Goal: Task Accomplishment & Management: Manage account settings

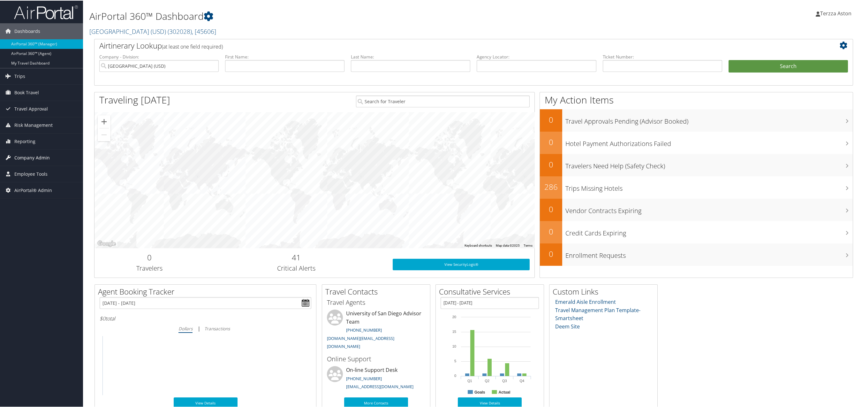
click at [27, 155] on span "Company Admin" at bounding box center [31, 157] width 35 height 16
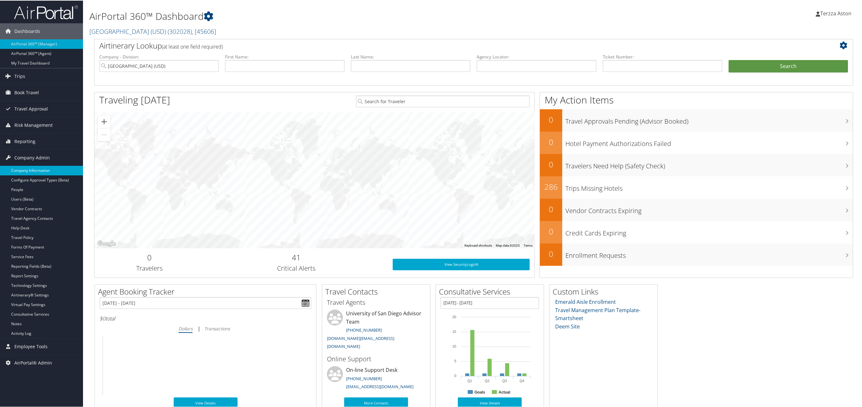
click at [33, 174] on link "Company Information" at bounding box center [41, 170] width 83 height 10
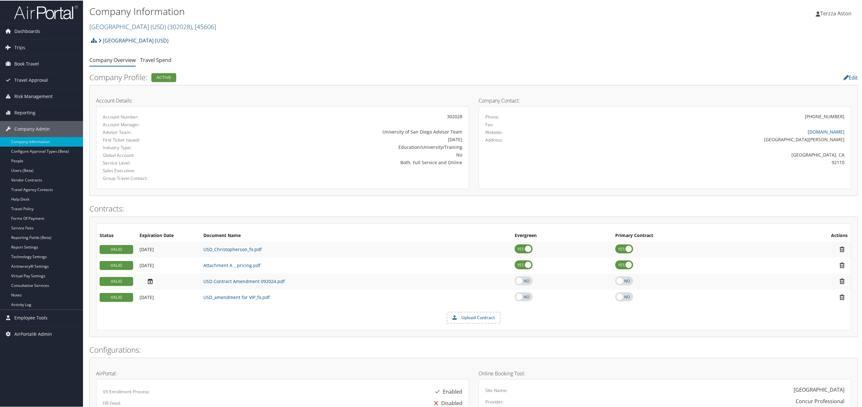
click at [137, 27] on link "University of San Diego (USD) ( 302028 ) , [ 45606 ]" at bounding box center [152, 26] width 127 height 9
click at [135, 34] on input "search" at bounding box center [132, 38] width 84 height 12
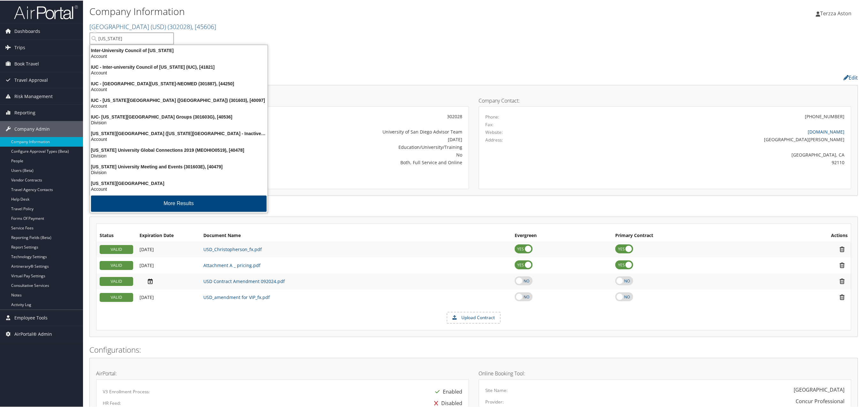
type input "ohio"
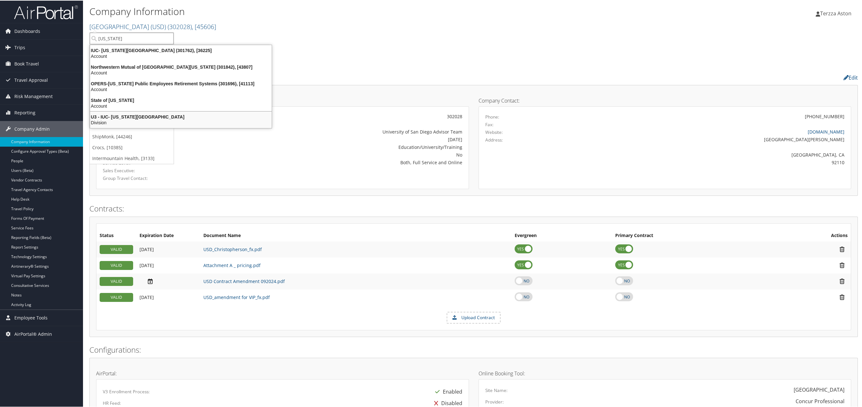
click at [136, 116] on div "U3 - IUC- [US_STATE][GEOGRAPHIC_DATA]" at bounding box center [180, 116] width 189 height 6
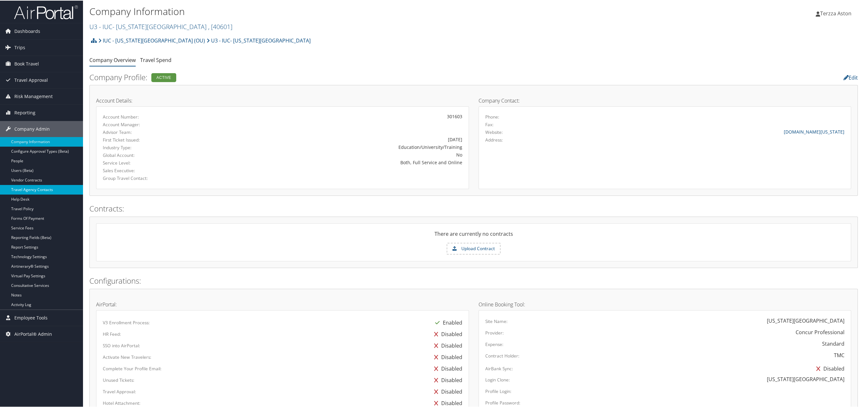
click at [36, 188] on link "Travel Agency Contacts" at bounding box center [41, 189] width 83 height 10
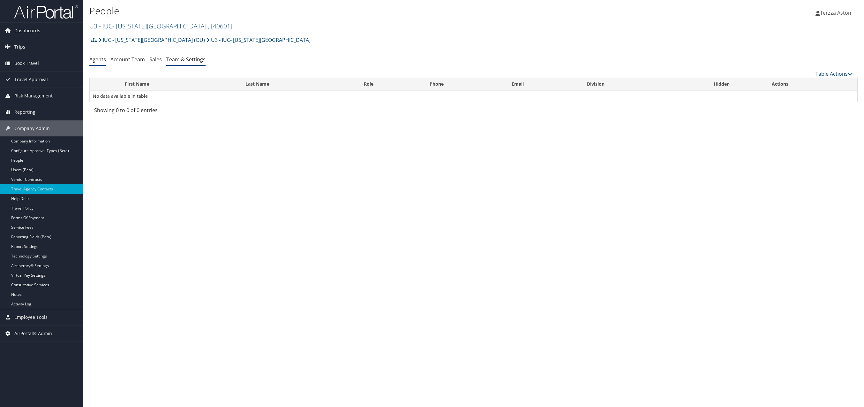
click at [184, 58] on link "Team & Settings" at bounding box center [185, 59] width 39 height 7
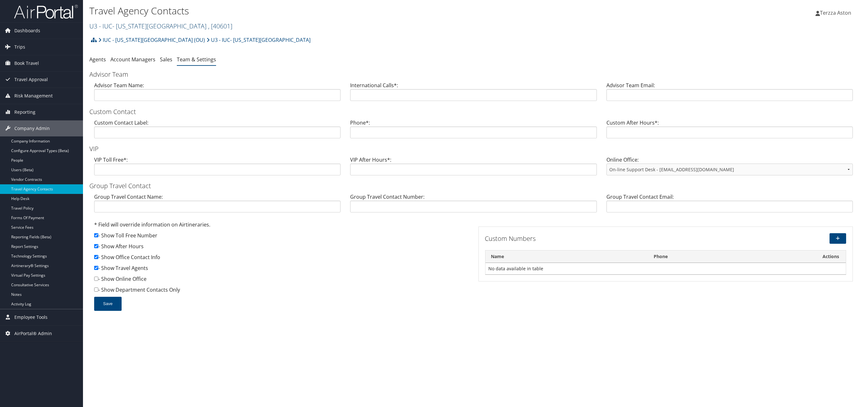
click at [119, 26] on link "U3 - IUC- [US_STATE][GEOGRAPHIC_DATA] , [ 40601 ]" at bounding box center [160, 26] width 143 height 9
click at [119, 37] on input "search" at bounding box center [132, 38] width 84 height 12
type input "university of ohio"
drag, startPoint x: 149, startPoint y: 34, endPoint x: 89, endPoint y: 40, distance: 60.2
click at [89, 40] on ul "university of ohio U3 - IUC- Ohio University, [40601] University of San Diego (…" at bounding box center [131, 101] width 85 height 138
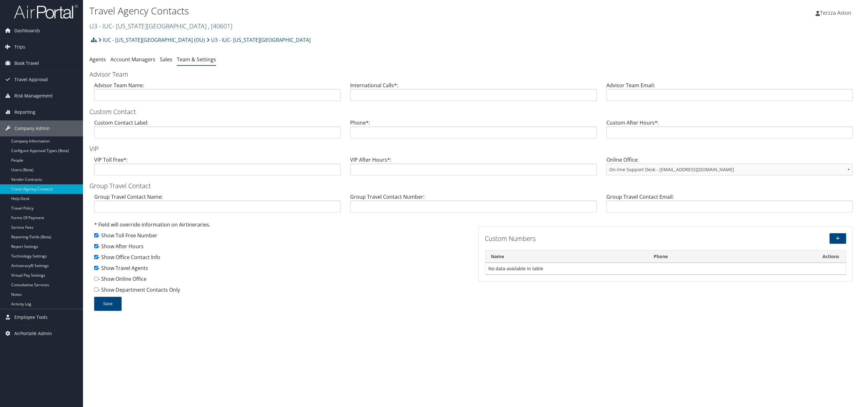
click at [113, 23] on link "U3 - IUC- Ohio University , [ 40601 ]" at bounding box center [160, 26] width 143 height 9
click at [150, 32] on input "university of ohio" at bounding box center [132, 38] width 84 height 12
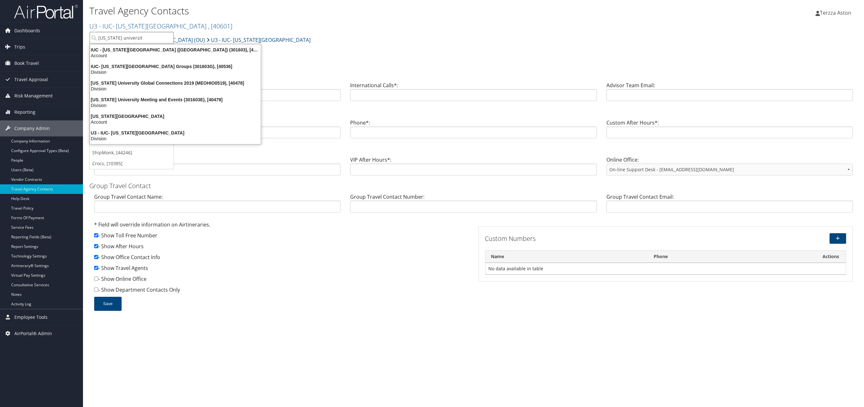
type input "ohio university"
click at [134, 49] on div "IUC - Ohio University (OU) (301603), [40097]" at bounding box center [175, 50] width 178 height 6
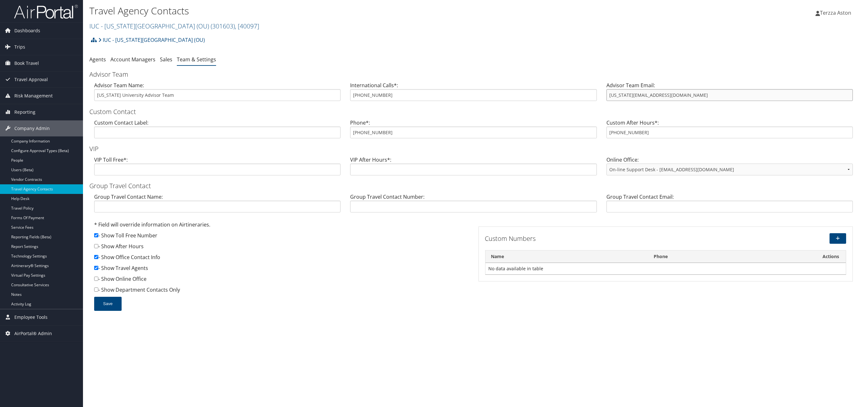
drag, startPoint x: 609, startPoint y: 97, endPoint x: 656, endPoint y: 91, distance: 47.6
click at [656, 91] on input "ohio@cbtravel.com" at bounding box center [729, 95] width 246 height 12
click at [104, 23] on link "IUC - Ohio University (OU) ( 301603 ) , [ 40097 ]" at bounding box center [174, 26] width 170 height 9
click at [109, 32] on input "search" at bounding box center [132, 38] width 84 height 12
type input "sable"
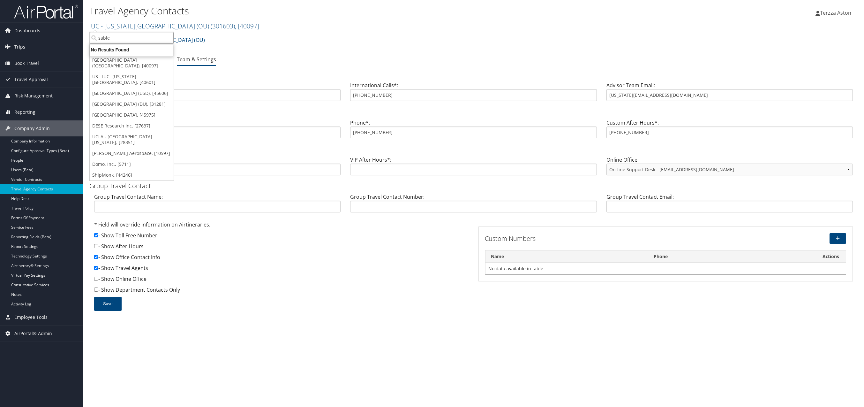
click at [125, 36] on input "sable" at bounding box center [132, 38] width 84 height 12
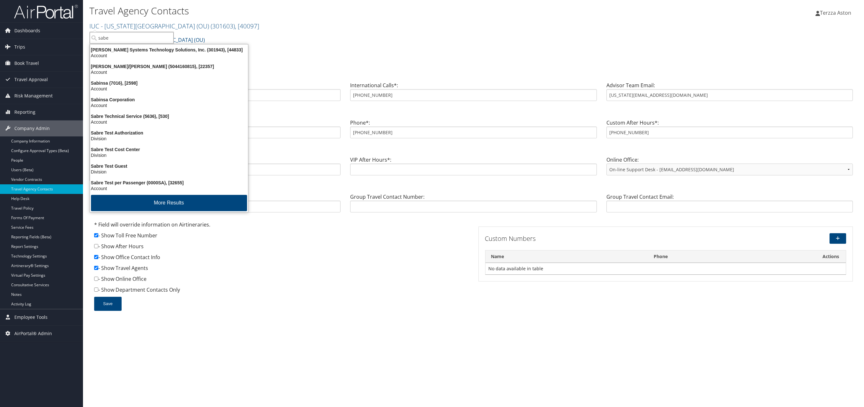
type input "sabel"
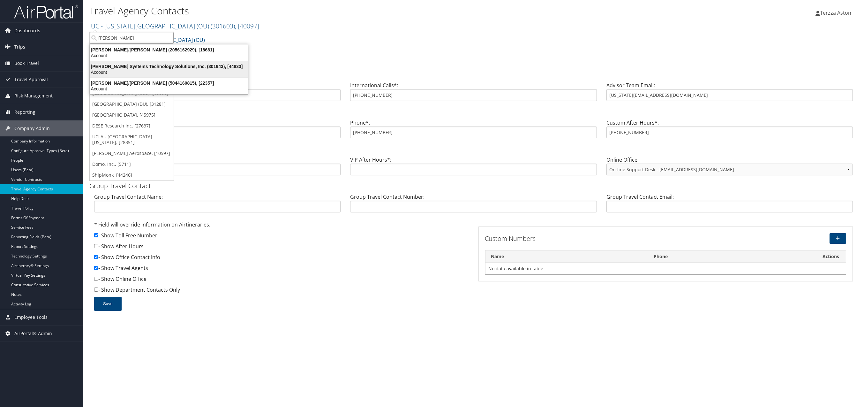
click at [133, 68] on div "Sabel Systems Technology Solutions, Inc. (301943), [44833]" at bounding box center [169, 67] width 166 height 6
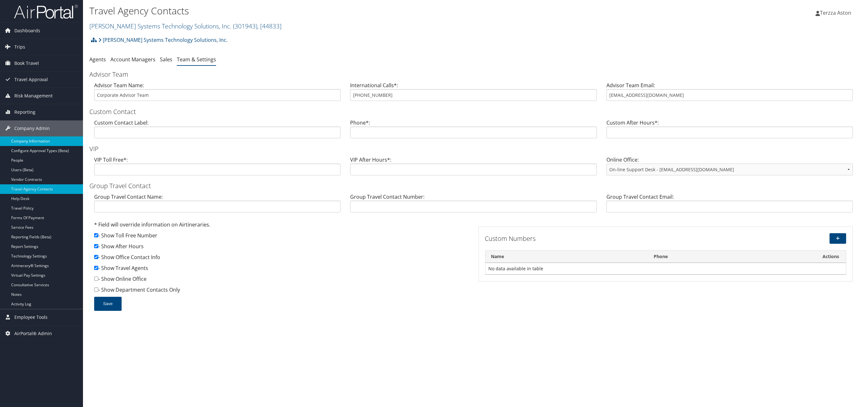
click at [37, 140] on link "Company Information" at bounding box center [41, 141] width 83 height 10
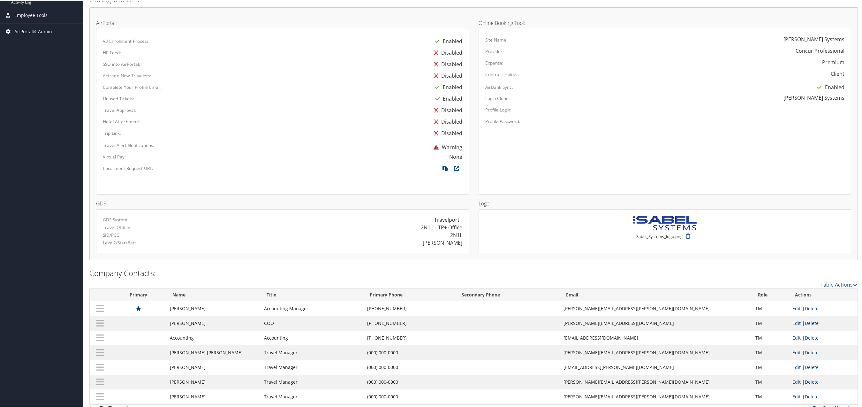
scroll to position [311, 0]
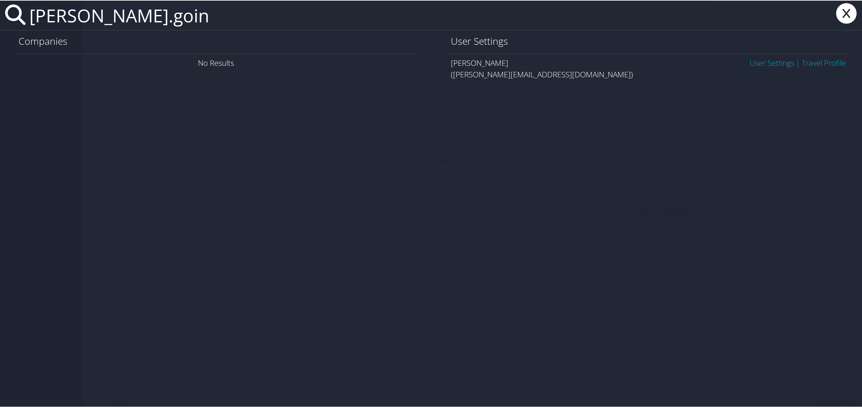
type input "[PERSON_NAME].goin"
click at [753, 62] on link "User Settings" at bounding box center [771, 62] width 45 height 11
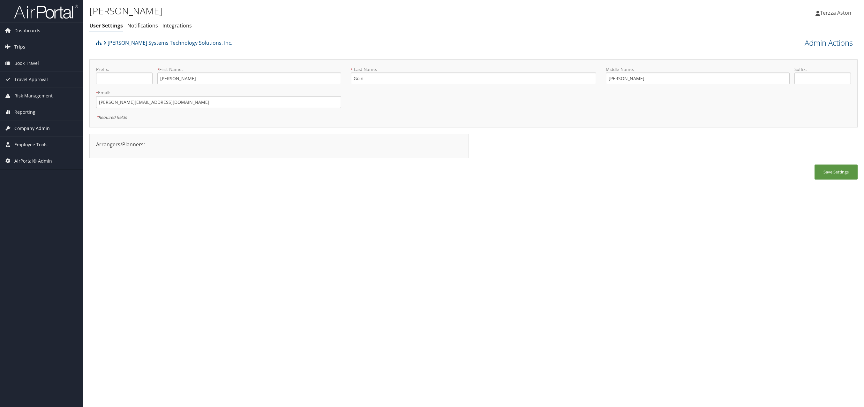
click at [34, 126] on span "Company Admin" at bounding box center [31, 128] width 35 height 16
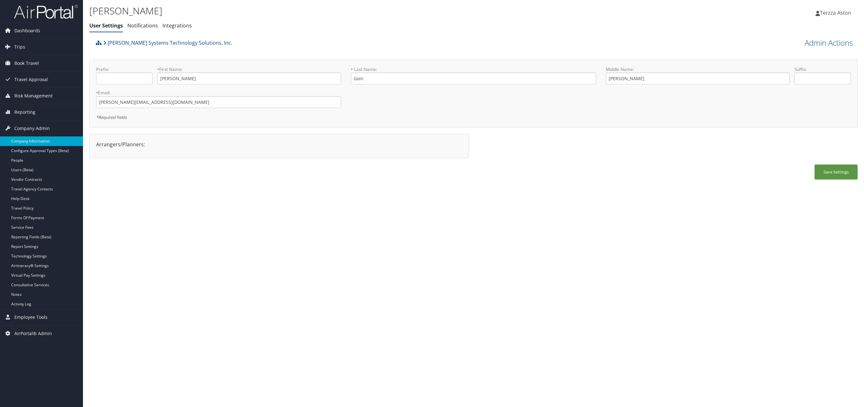
click at [28, 142] on link "Company Information" at bounding box center [41, 141] width 83 height 10
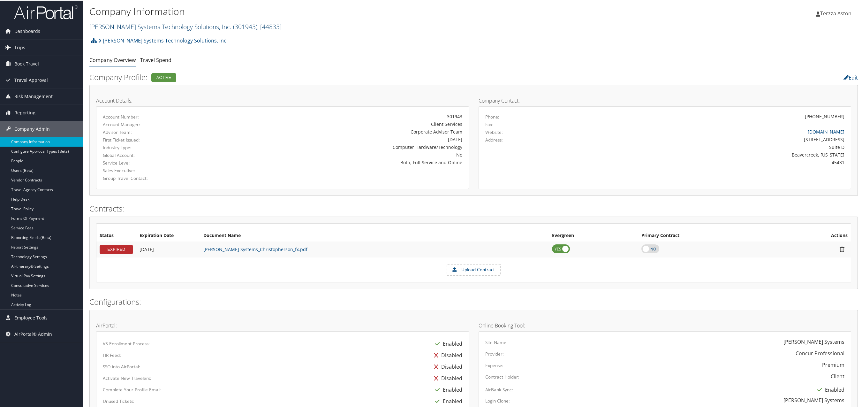
click at [124, 25] on link "Sabel Systems Technology Solutions, Inc. ( 301943 ) , [ 44833 ]" at bounding box center [185, 26] width 192 height 9
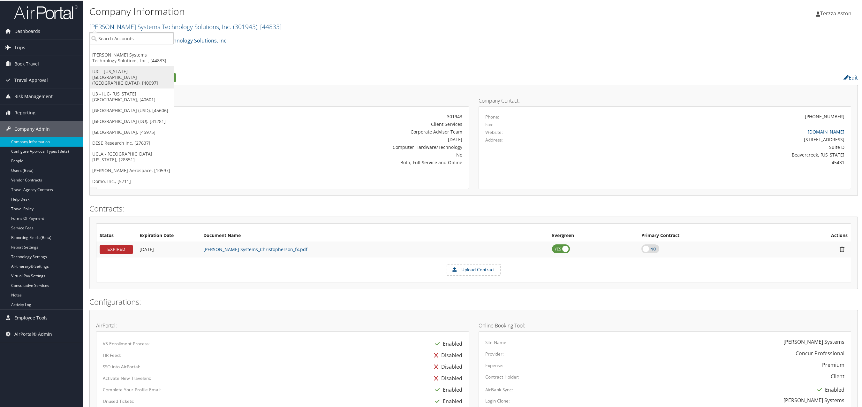
click at [132, 70] on link "IUC - [US_STATE][GEOGRAPHIC_DATA] ([GEOGRAPHIC_DATA]), [40097]" at bounding box center [132, 76] width 84 height 22
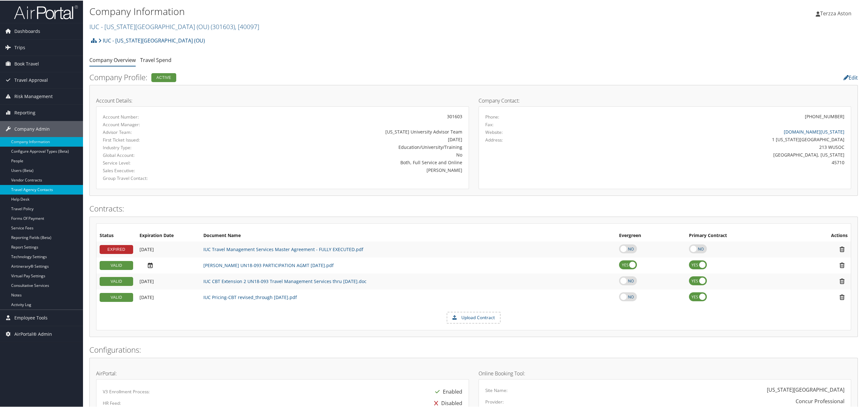
click at [41, 189] on link "Travel Agency Contacts" at bounding box center [41, 189] width 83 height 10
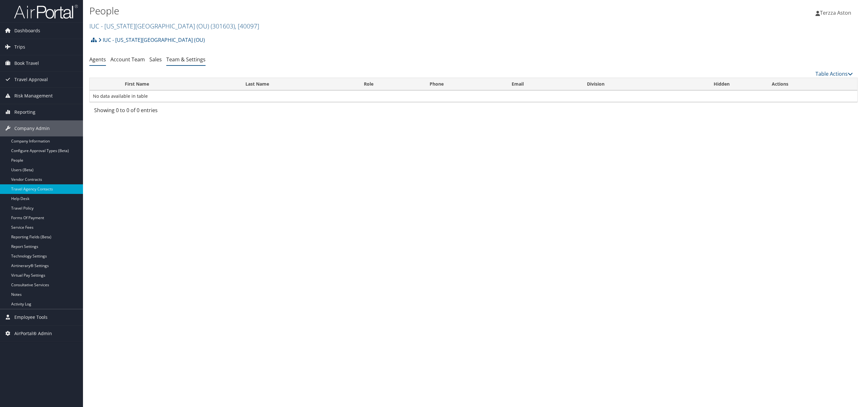
click at [189, 60] on link "Team & Settings" at bounding box center [185, 59] width 39 height 7
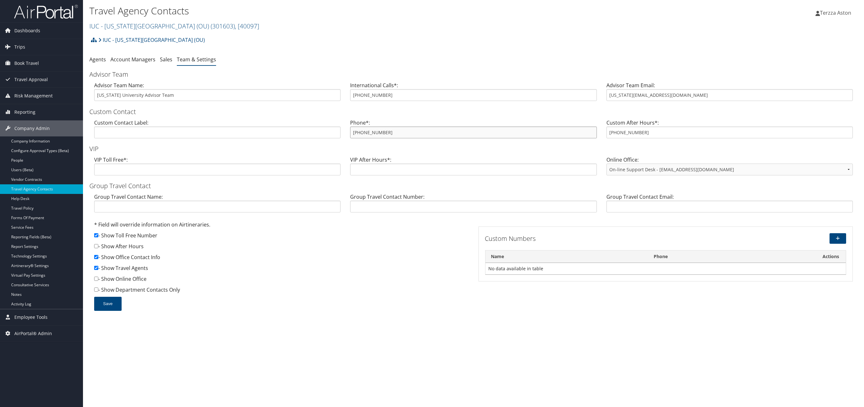
drag, startPoint x: 353, startPoint y: 133, endPoint x: 392, endPoint y: 129, distance: 38.8
click at [392, 129] on input "866-266-8806" at bounding box center [473, 132] width 246 height 12
click at [105, 23] on link "IUC - Ohio University (OU) ( 301603 ) , [ 40097 ]" at bounding box center [174, 26] width 170 height 9
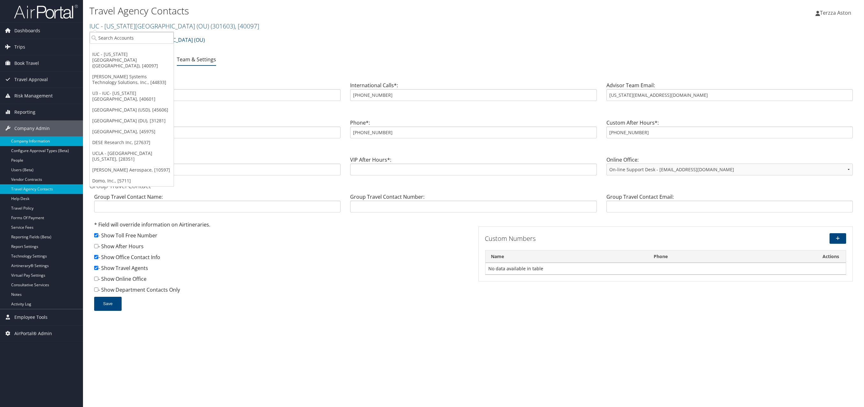
click at [24, 143] on link "Company Information" at bounding box center [41, 141] width 83 height 10
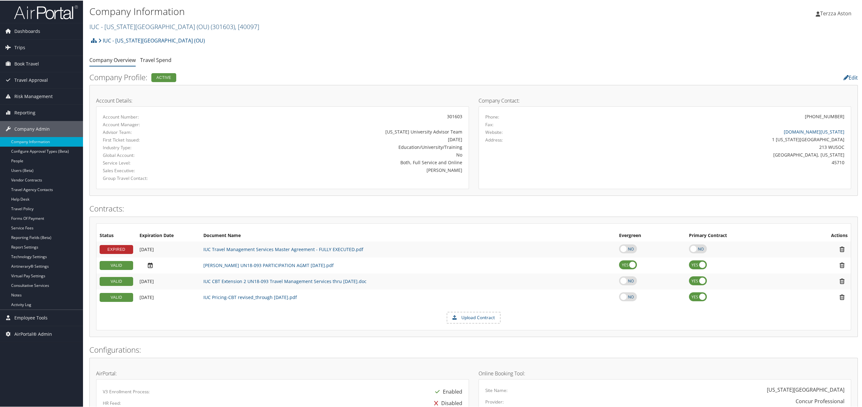
click at [103, 23] on link "IUC - Ohio University (OU) ( 301603 ) , [ 40097 ]" at bounding box center [174, 26] width 170 height 9
click at [109, 36] on input "search" at bounding box center [132, 38] width 84 height 12
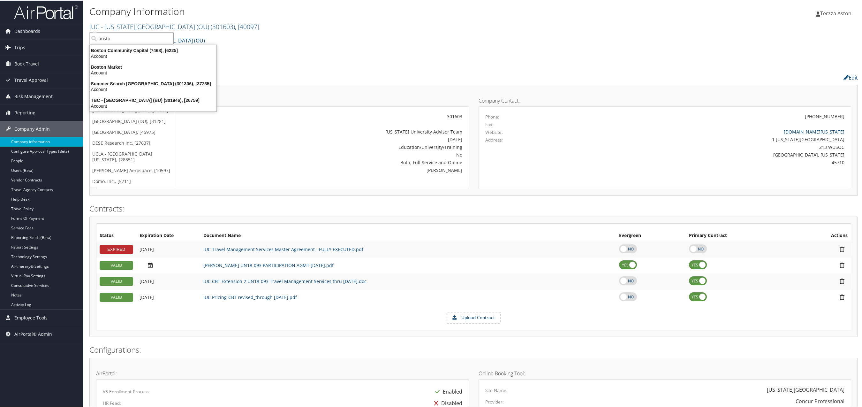
type input "boston"
click at [135, 99] on div "TBC - Boston University (BU) (301946), [26759]" at bounding box center [153, 100] width 134 height 6
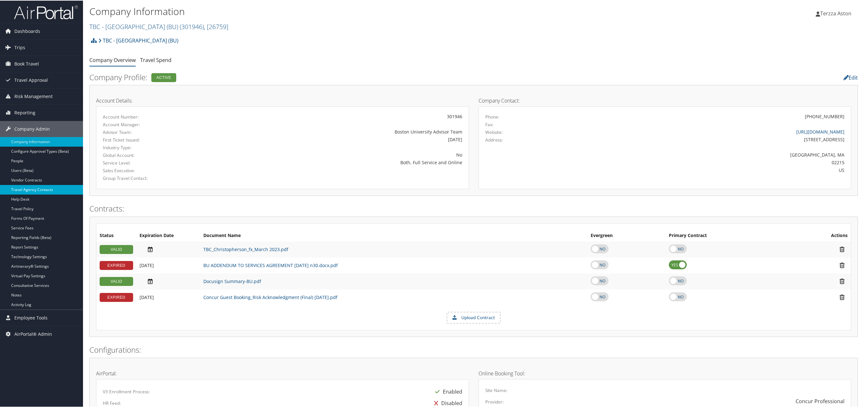
click at [27, 186] on link "Travel Agency Contacts" at bounding box center [41, 189] width 83 height 10
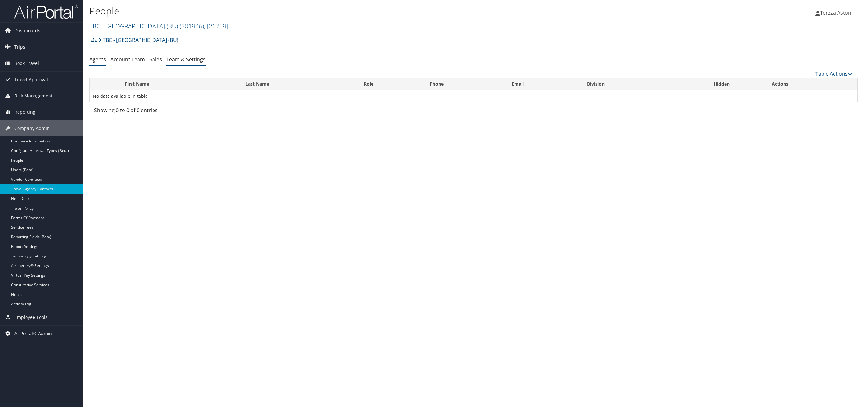
click at [195, 62] on link "Team & Settings" at bounding box center [185, 59] width 39 height 7
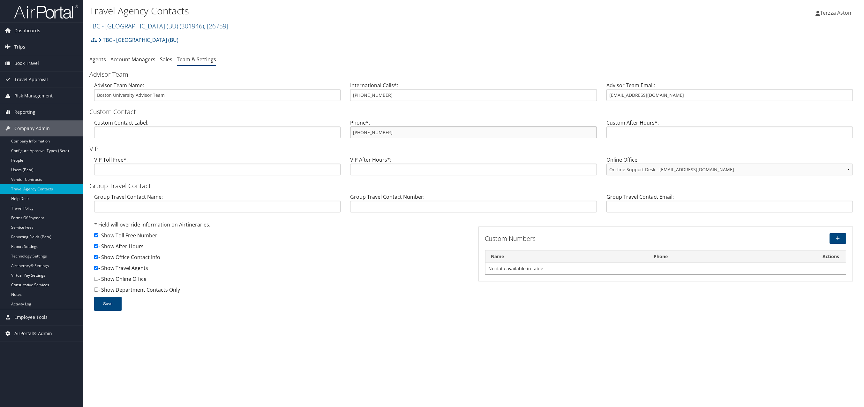
drag, startPoint x: 352, startPoint y: 131, endPoint x: 393, endPoint y: 132, distance: 41.2
click at [393, 132] on input "[PHONE_NUMBER]" at bounding box center [473, 132] width 246 height 12
